Goal: Transaction & Acquisition: Purchase product/service

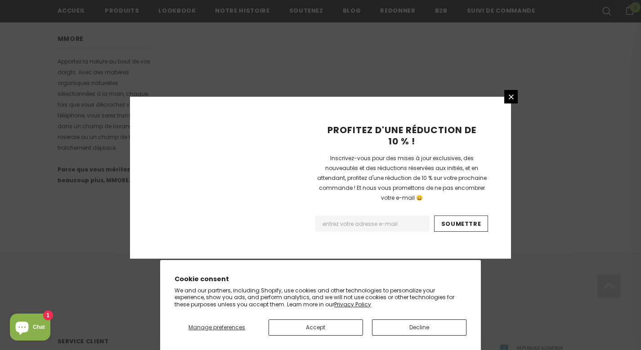
scroll to position [593, 0]
